Goal: Information Seeking & Learning: Learn about a topic

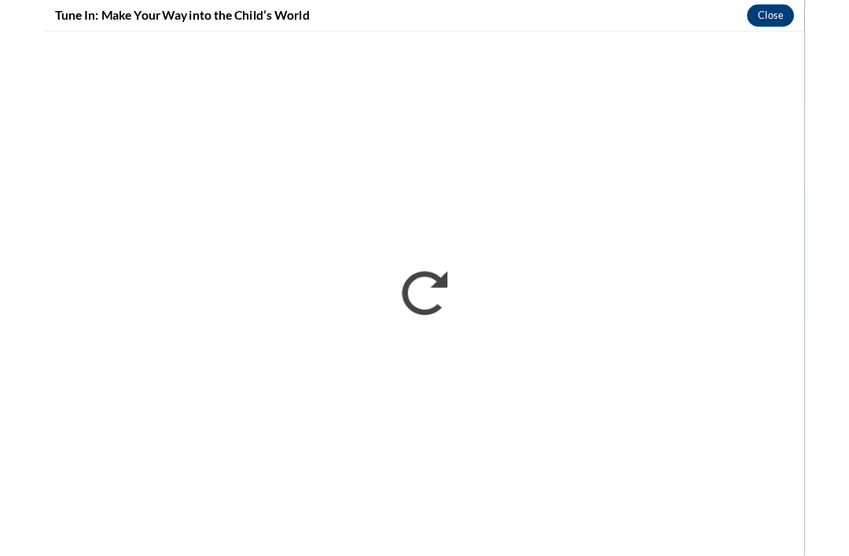
scroll to position [845, 0]
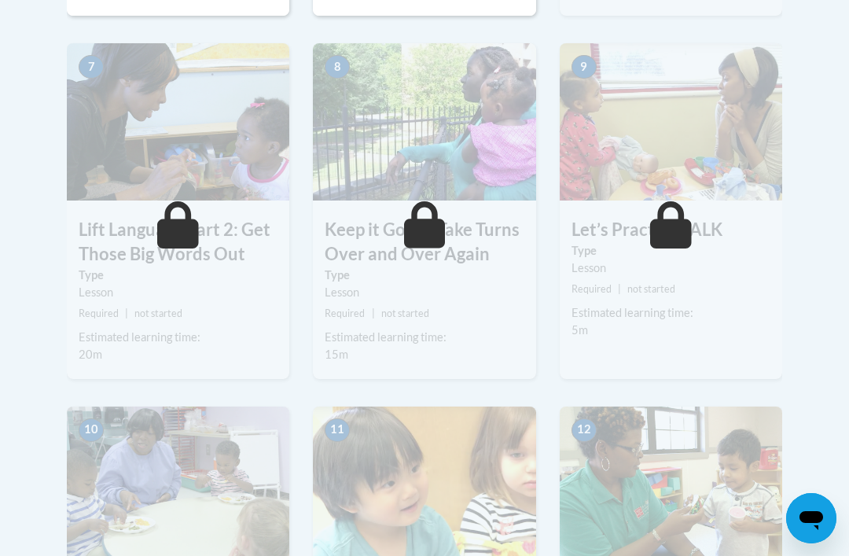
scroll to position [1376, 0]
